Goal: Task Accomplishment & Management: Use online tool/utility

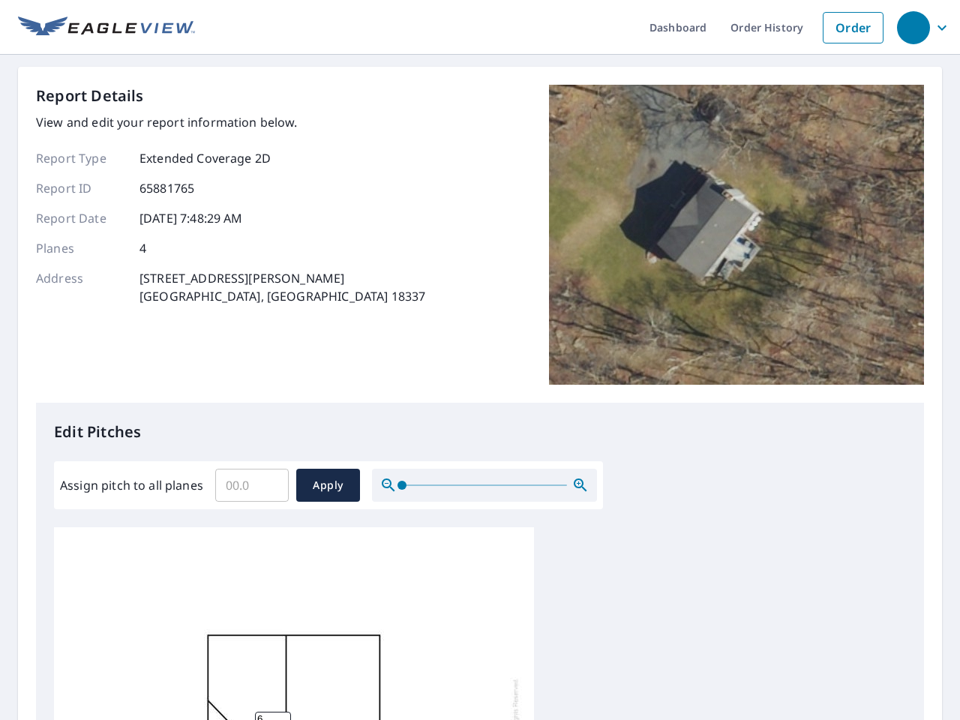
click at [480, 360] on div "Report Details View and edit your report information below. Report Type Extende…" at bounding box center [480, 244] width 888 height 318
click at [912, 27] on div "button" at bounding box center [913, 27] width 33 height 33
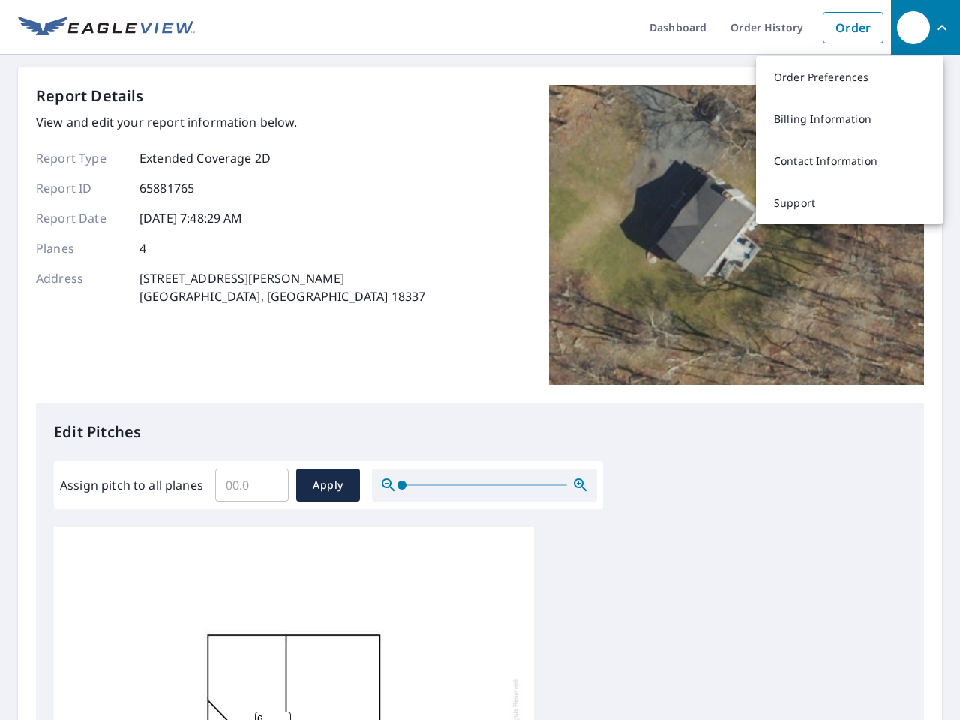
click at [252, 485] on input "Assign pitch to all planes" at bounding box center [251, 485] width 73 height 42
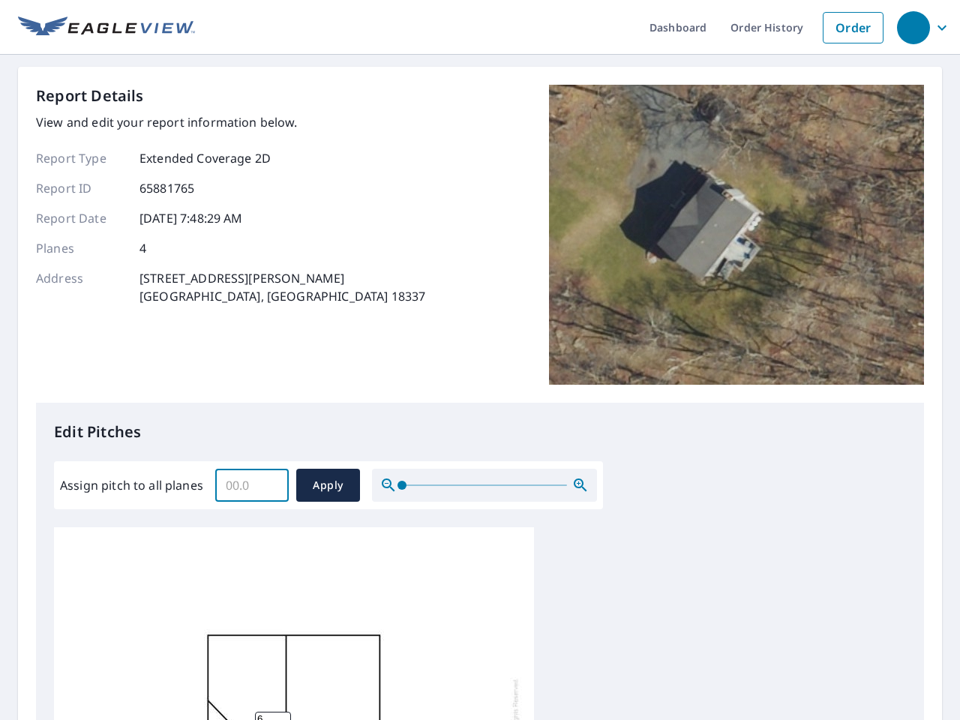
click at [328, 485] on span "Apply" at bounding box center [328, 485] width 40 height 19
click at [580, 485] on icon "button" at bounding box center [580, 485] width 18 height 18
